Goal: Find specific page/section: Find specific page/section

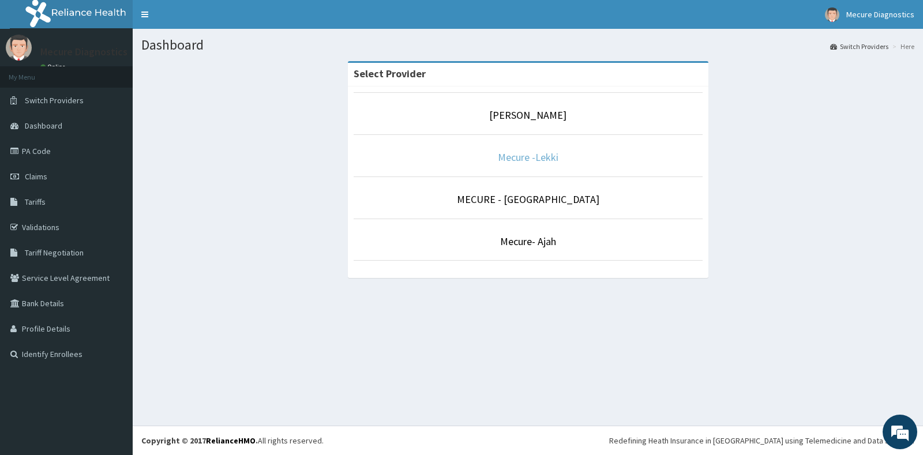
click at [552, 160] on link "Mecure -Lekki" at bounding box center [528, 157] width 61 height 13
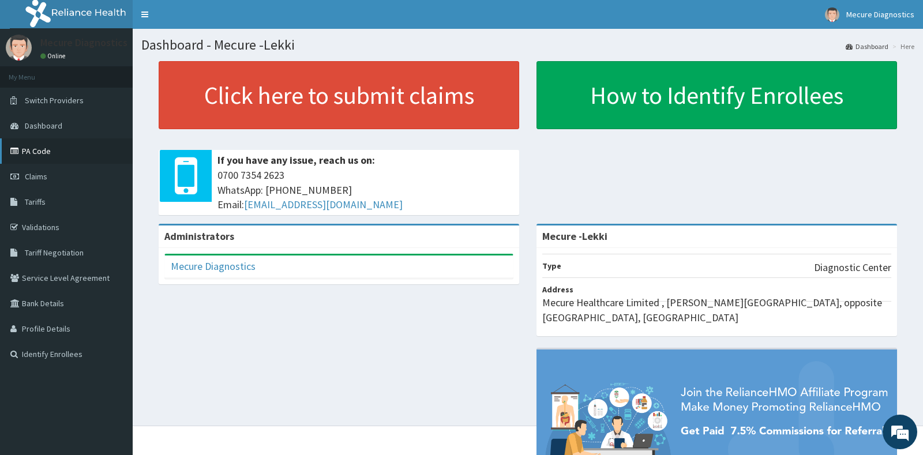
click at [32, 149] on link "PA Code" at bounding box center [66, 150] width 133 height 25
